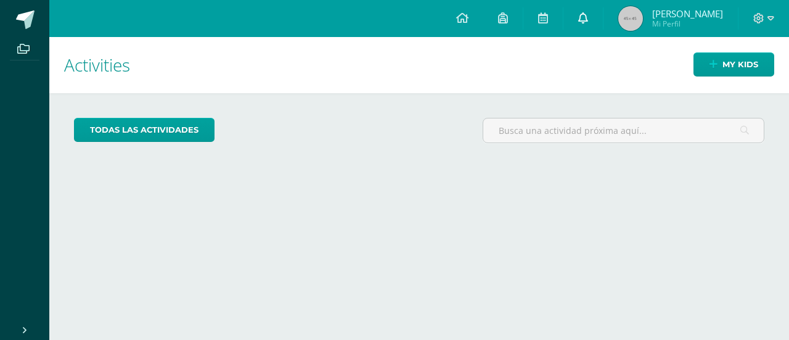
click at [603, 22] on link at bounding box center [582, 18] width 39 height 37
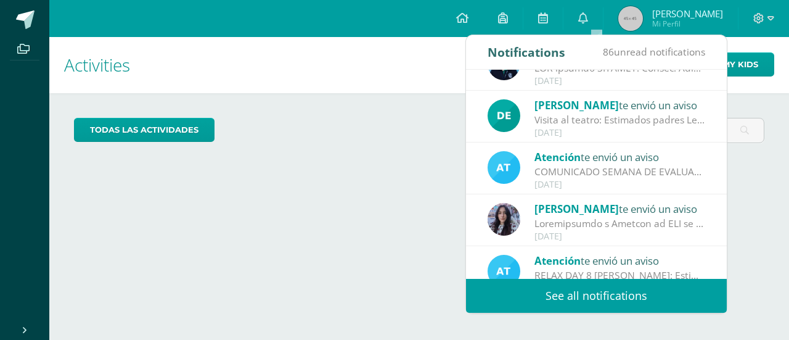
scroll to position [140, 0]
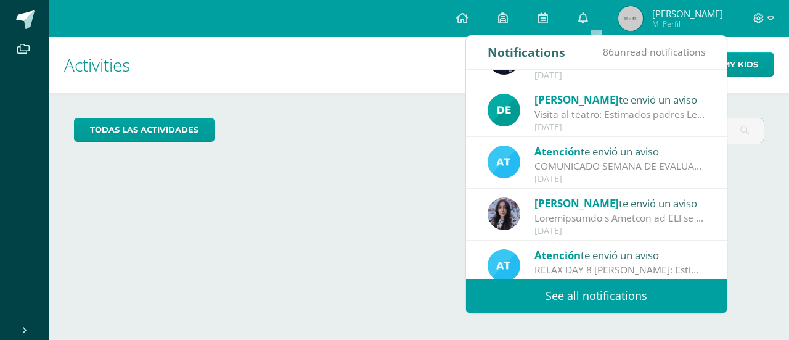
click at [648, 171] on div "COMUNICADO SEMANA DE EVALUACIONES: Estimados padres de familia, Les compartimos…" at bounding box center [619, 166] width 171 height 14
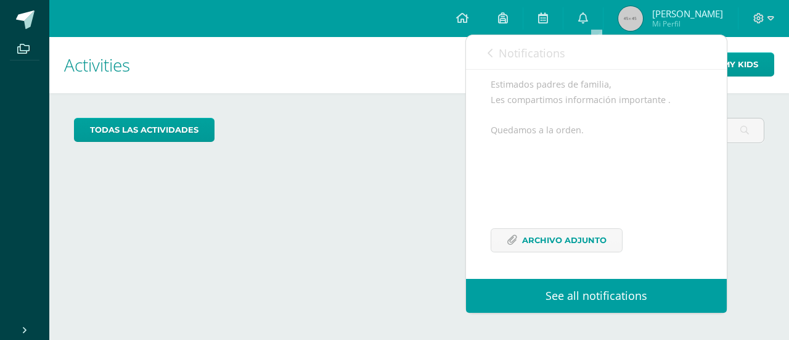
scroll to position [137, 0]
click at [588, 229] on span "Archivo Adjunto" at bounding box center [564, 239] width 84 height 23
click at [499, 45] on link "Notifications" at bounding box center [526, 52] width 78 height 35
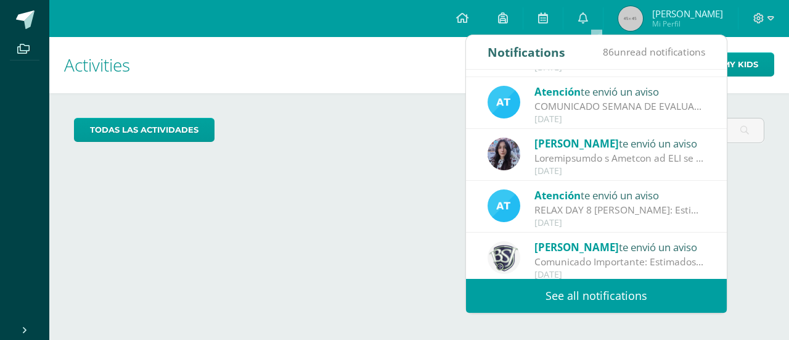
scroll to position [205, 0]
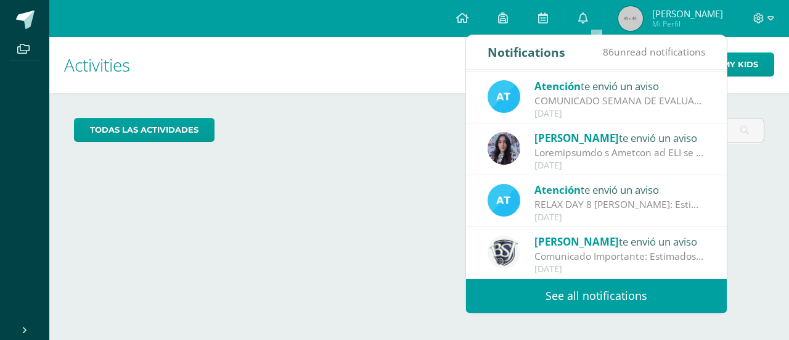
click at [605, 302] on link "See all notifications" at bounding box center [596, 296] width 261 height 34
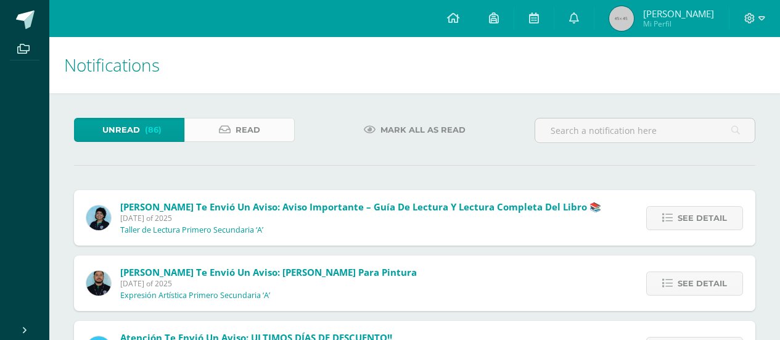
click at [205, 129] on link "Read" at bounding box center [239, 130] width 110 height 24
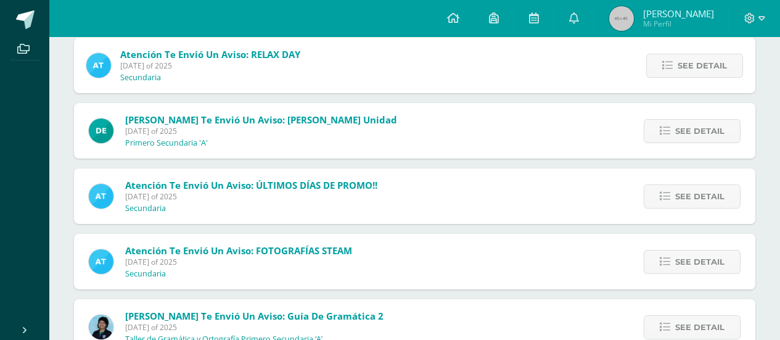
scroll to position [749, 0]
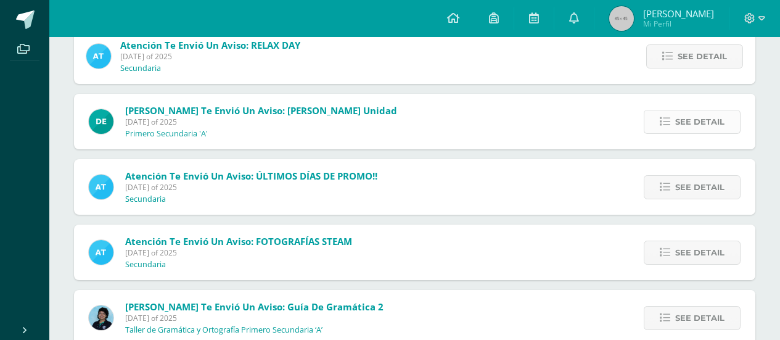
click at [697, 123] on span "See detail" at bounding box center [699, 121] width 49 height 23
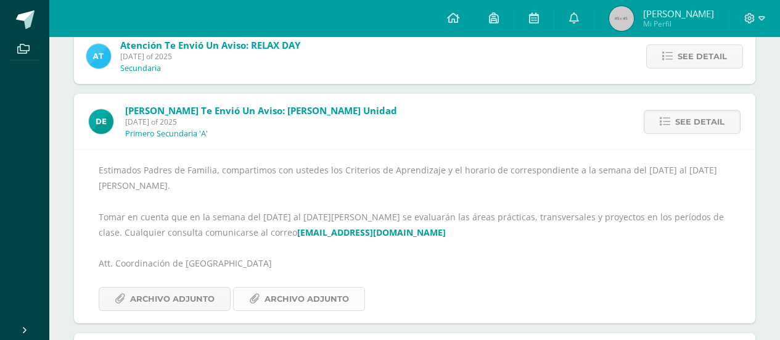
click at [274, 287] on span "Archivo Adjunto" at bounding box center [306, 298] width 84 height 23
click at [160, 287] on span "Archivo Adjunto" at bounding box center [172, 298] width 84 height 23
